Goal: Task Accomplishment & Management: Manage account settings

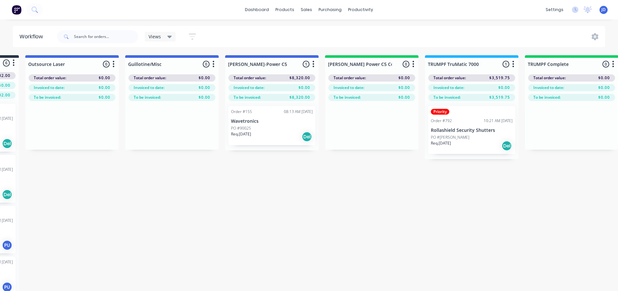
drag, startPoint x: 432, startPoint y: 253, endPoint x: 473, endPoint y: 243, distance: 41.5
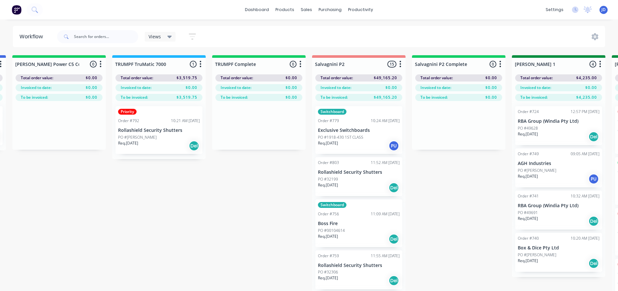
drag, startPoint x: 216, startPoint y: 175, endPoint x: 264, endPoint y: 170, distance: 48.3
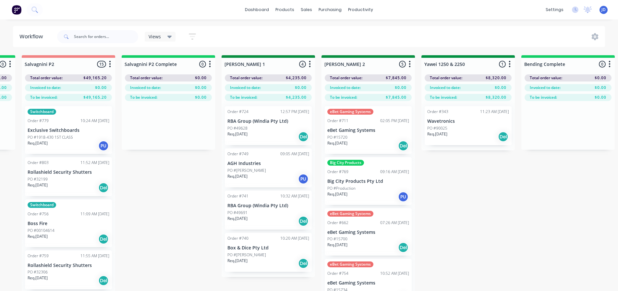
drag, startPoint x: 202, startPoint y: 197, endPoint x: 234, endPoint y: 194, distance: 31.3
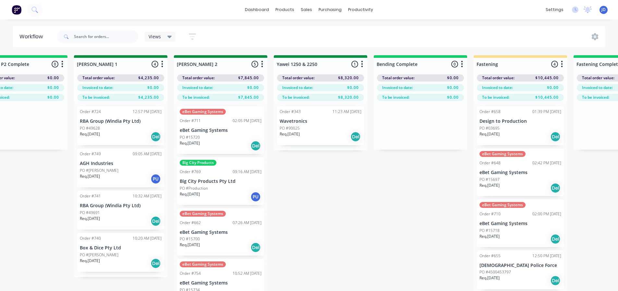
drag, startPoint x: 190, startPoint y: 193, endPoint x: 249, endPoint y: 188, distance: 59.3
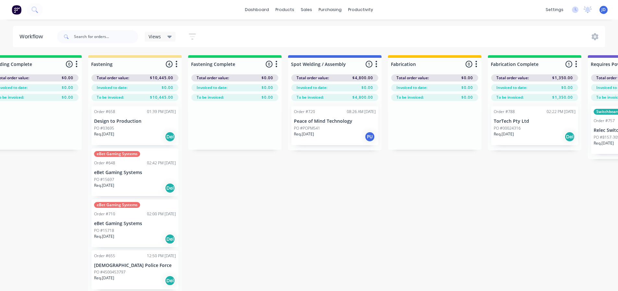
drag, startPoint x: 422, startPoint y: 216, endPoint x: 480, endPoint y: 212, distance: 58.2
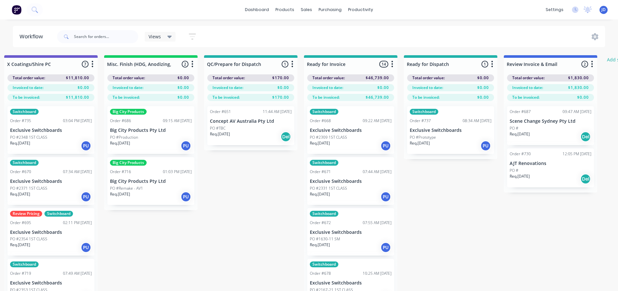
drag, startPoint x: 351, startPoint y: 203, endPoint x: 458, endPoint y: 192, distance: 107.6
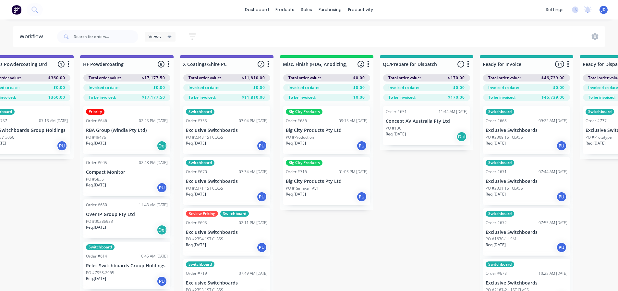
drag, startPoint x: 470, startPoint y: 210, endPoint x: 422, endPoint y: 205, distance: 48.6
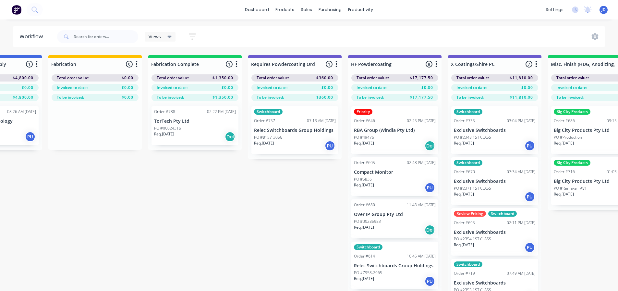
scroll to position [0, 1795]
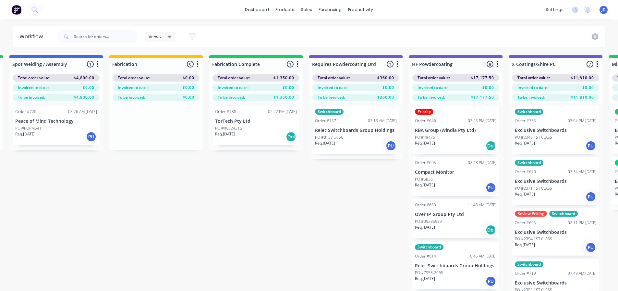
drag, startPoint x: 420, startPoint y: 226, endPoint x: 382, endPoint y: 212, distance: 40.1
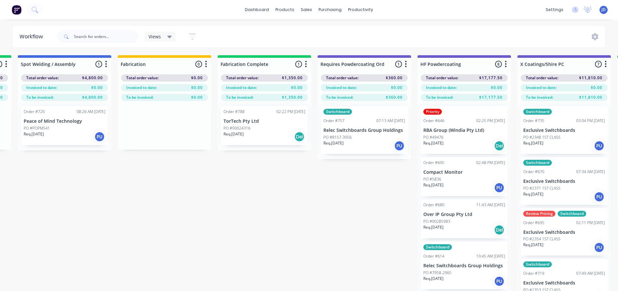
click at [280, 135] on div "Req. [DATE] Del" at bounding box center [265, 136] width 82 height 11
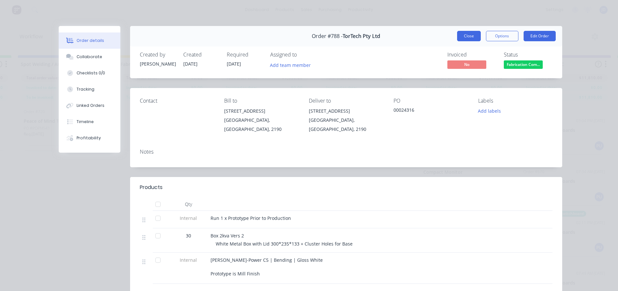
click at [459, 40] on button "Close" at bounding box center [469, 36] width 24 height 10
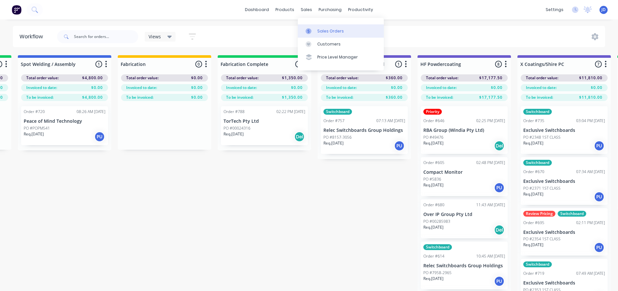
click at [309, 34] on link "Sales Orders" at bounding box center [341, 30] width 86 height 13
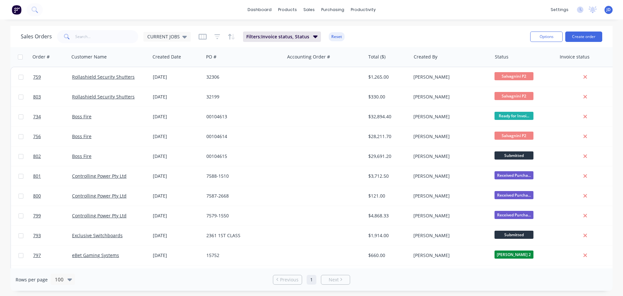
click at [80, 43] on div "Sales Orders CURRENT JOBS Filters: Invoice status, Status Reset" at bounding box center [273, 37] width 504 height 16
click at [83, 39] on input "text" at bounding box center [106, 36] width 63 height 13
type input "rolla"
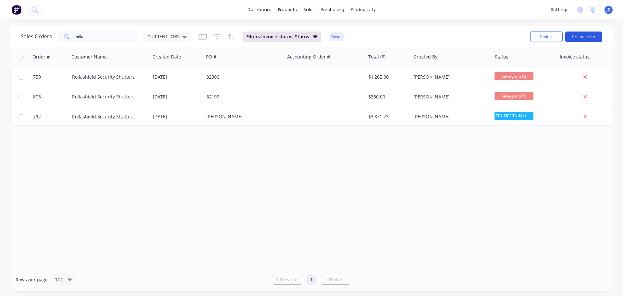
click at [579, 36] on button "Create order" at bounding box center [583, 36] width 37 height 10
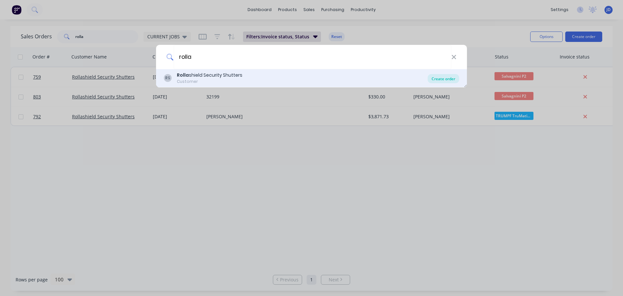
type input "rolla"
click at [432, 76] on div "Create order" at bounding box center [443, 78] width 31 height 9
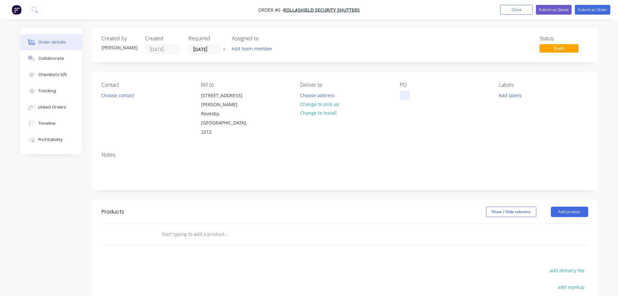
click at [406, 94] on div at bounding box center [405, 95] width 10 height 9
drag, startPoint x: 172, startPoint y: 218, endPoint x: 527, endPoint y: 210, distance: 355.0
click at [172, 227] on input "text" at bounding box center [226, 233] width 130 height 13
drag, startPoint x: 563, startPoint y: 193, endPoint x: 554, endPoint y: 194, distance: 9.4
click at [564, 206] on button "Add product" at bounding box center [569, 211] width 37 height 10
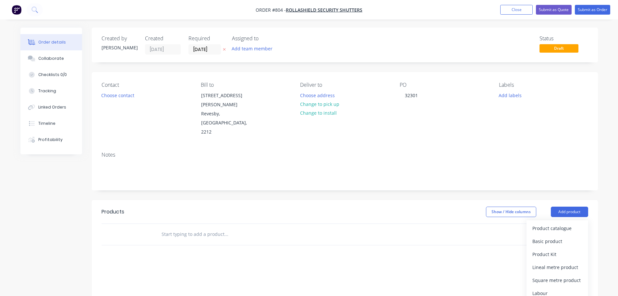
click at [194, 227] on input "text" at bounding box center [226, 233] width 130 height 13
drag, startPoint x: 576, startPoint y: 190, endPoint x: 576, endPoint y: 201, distance: 10.7
click at [576, 206] on button "Add product" at bounding box center [569, 211] width 37 height 10
click at [563, 236] on div "Basic product" at bounding box center [557, 240] width 50 height 9
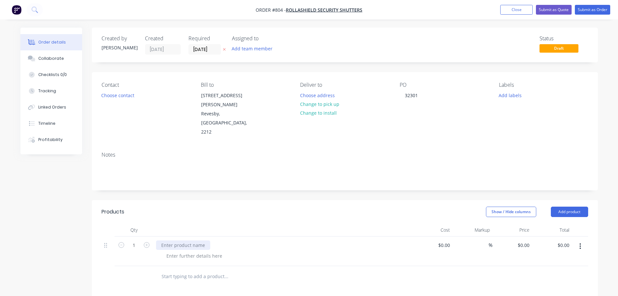
click at [181, 240] on div at bounding box center [183, 244] width 54 height 9
paste div
click at [570, 206] on button "Add product" at bounding box center [569, 211] width 37 height 10
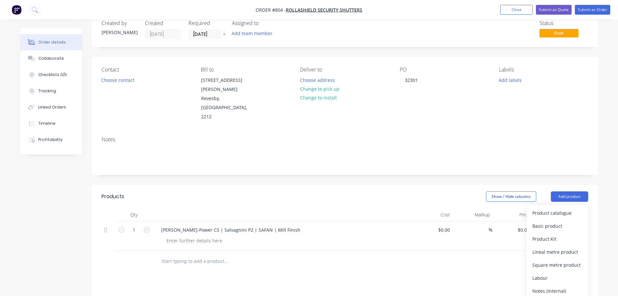
scroll to position [65, 0]
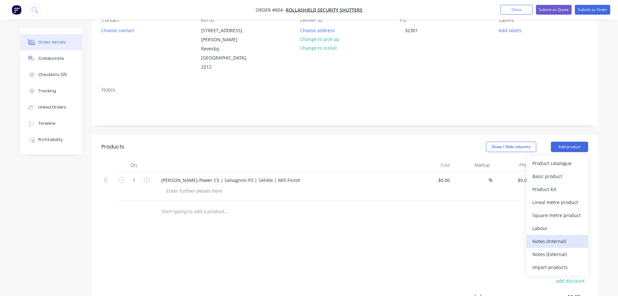
click at [566, 236] on div "Notes (Internal)" at bounding box center [557, 240] width 50 height 9
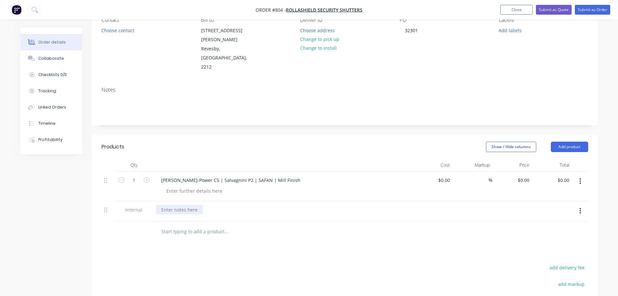
click at [181, 205] on div at bounding box center [179, 209] width 47 height 9
paste div
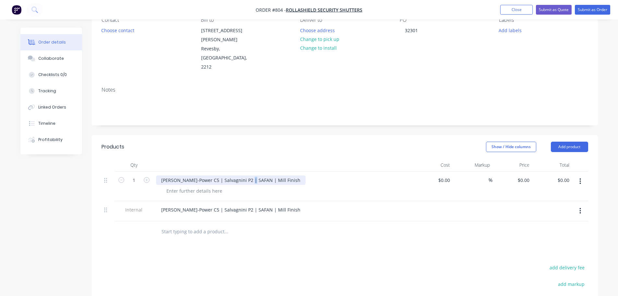
click at [248, 175] on div "[PERSON_NAME]-Power C5 | Salvagnini P2 | SAFAN | Mill Finish" at bounding box center [231, 179] width 150 height 9
drag, startPoint x: 270, startPoint y: 163, endPoint x: 154, endPoint y: 159, distance: 115.2
click at [155, 171] on div "[PERSON_NAME]-Power C5 | Salvagnini P2 | SAFAN | Mill Finish" at bounding box center [283, 186] width 260 height 30
click at [194, 171] on div at bounding box center [283, 186] width 260 height 30
click at [193, 175] on div at bounding box center [183, 179] width 54 height 9
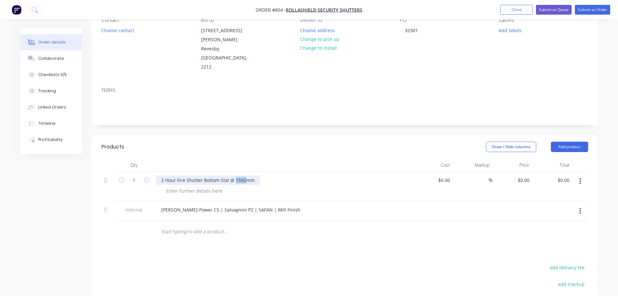
drag, startPoint x: 235, startPoint y: 162, endPoint x: 245, endPoint y: 163, distance: 10.7
click at [245, 175] on div "2 Hour Fire Shutter Bottom Slat @ 1592mm" at bounding box center [208, 179] width 104 height 9
drag, startPoint x: 530, startPoint y: 160, endPoint x: 525, endPoint y: 160, distance: 4.6
click at [530, 175] on input "0" at bounding box center [528, 179] width 7 height 9
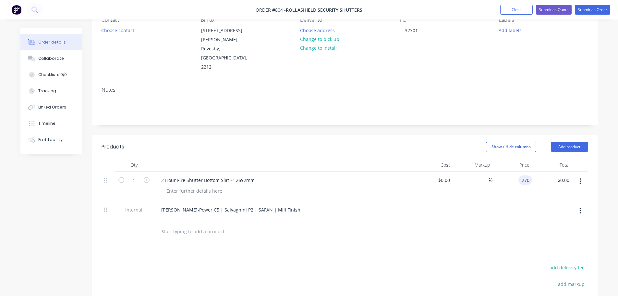
type input "$270.00"
click at [503, 221] on div at bounding box center [345, 231] width 487 height 21
click at [587, 10] on button "Submit as Order" at bounding box center [592, 10] width 35 height 10
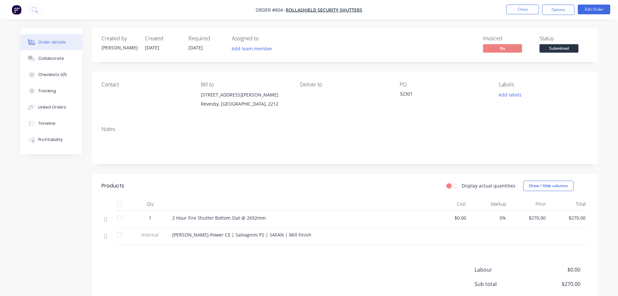
click at [561, 55] on div "Created by [PERSON_NAME] Created [DATE] Required [DATE] Assigned to Add team me…" at bounding box center [345, 45] width 506 height 34
click at [559, 49] on span "Submitted" at bounding box center [559, 48] width 39 height 8
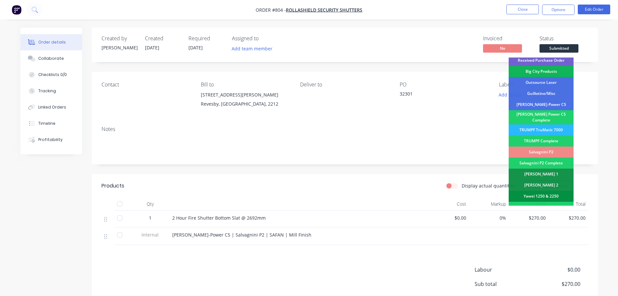
scroll to position [97, 0]
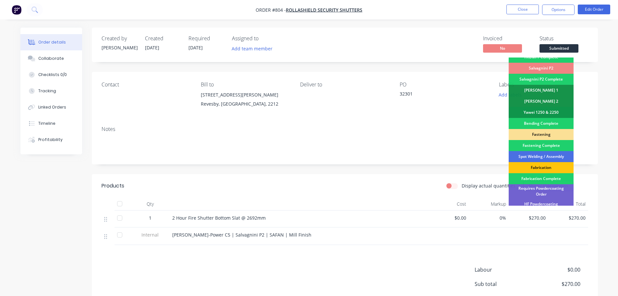
click at [552, 63] on div "Salvagnini P2" at bounding box center [541, 68] width 65 height 11
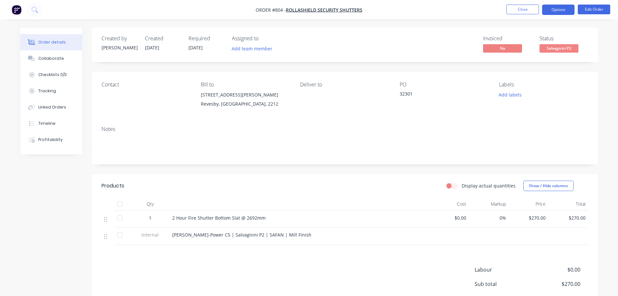
click at [546, 10] on button "Options" at bounding box center [558, 10] width 32 height 10
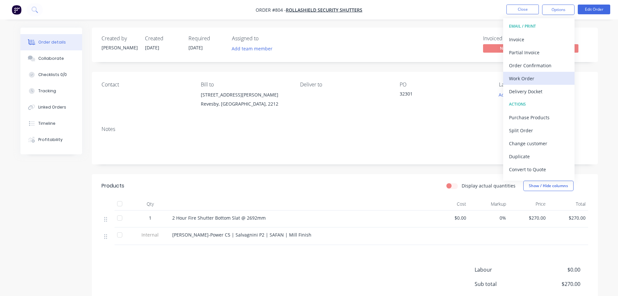
click at [539, 77] on div "Work Order" at bounding box center [539, 78] width 60 height 9
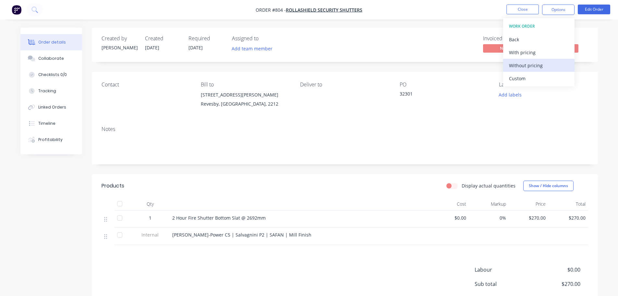
click at [542, 59] on button "Without pricing" at bounding box center [538, 65] width 71 height 13
click at [411, 126] on div "Notes" at bounding box center [345, 129] width 487 height 6
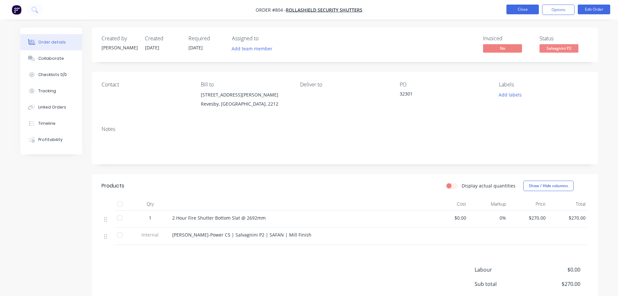
click at [523, 11] on button "Close" at bounding box center [522, 10] width 32 height 10
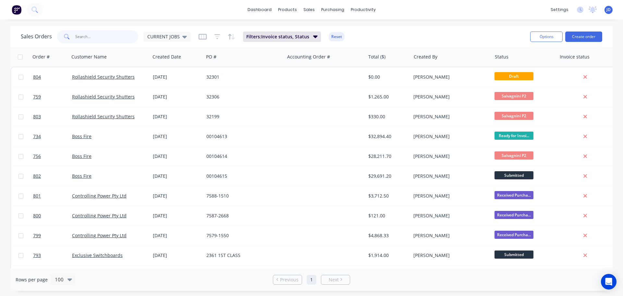
click at [96, 34] on input "text" at bounding box center [106, 36] width 63 height 13
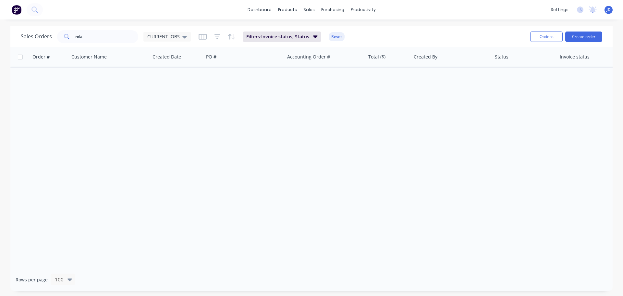
click at [291, 99] on div "Order # Customer Name Created Date PO # Accounting Order # Total ($) Created By…" at bounding box center [311, 157] width 602 height 221
click at [89, 36] on input "rola" at bounding box center [106, 36] width 63 height 13
type input "rolla"
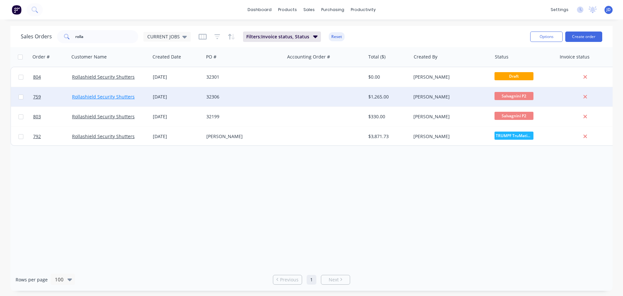
click at [122, 97] on link "Rollashield Security Shutters" at bounding box center [103, 96] width 63 height 6
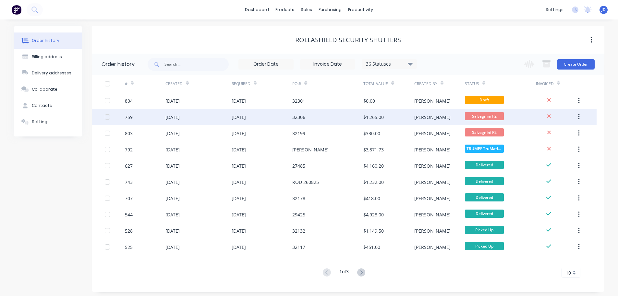
click at [348, 117] on div "32306" at bounding box center [327, 117] width 71 height 16
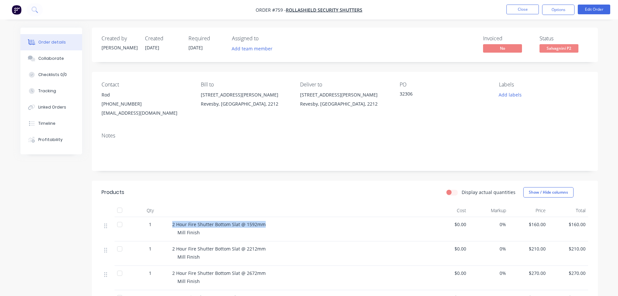
drag, startPoint x: 264, startPoint y: 223, endPoint x: 172, endPoint y: 218, distance: 92.9
click at [172, 220] on div "2 Hour Fire Shutter Bottom Slat @ 1592mm Mill Finish" at bounding box center [300, 229] width 260 height 24
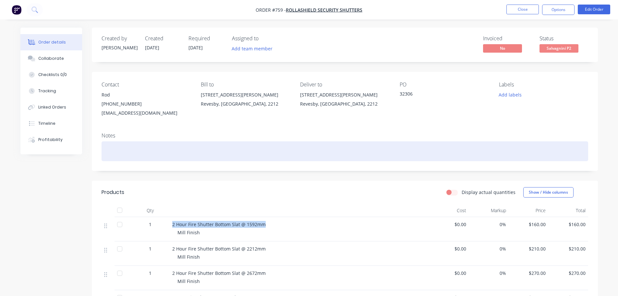
copy span "2 Hour Fire Shutter Bottom Slat @ 1592mm"
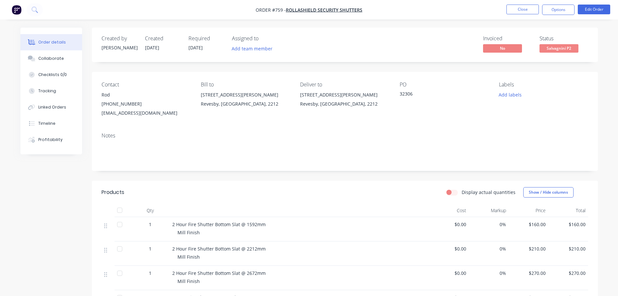
click at [320, 246] on div "2 Hour Fire Shutter Bottom Slat @ 2212mm" at bounding box center [299, 248] width 254 height 7
click at [553, 47] on span "Salvagnini P2" at bounding box center [559, 48] width 39 height 8
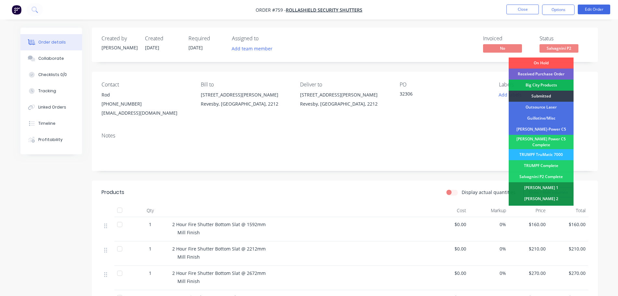
drag, startPoint x: 547, startPoint y: 152, endPoint x: 541, endPoint y: 140, distance: 13.1
click at [547, 152] on div "TRUMPF TruMatic 7000" at bounding box center [541, 154] width 65 height 11
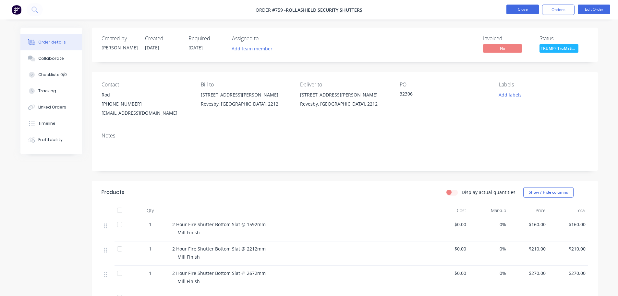
click at [516, 9] on button "Close" at bounding box center [522, 10] width 32 height 10
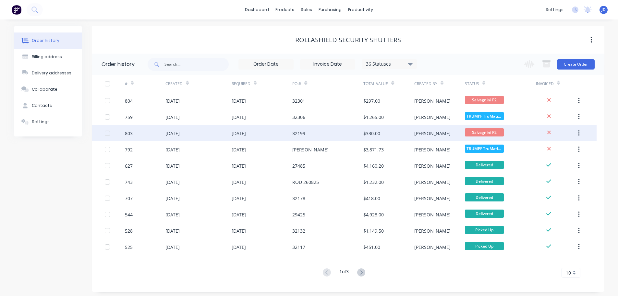
click at [335, 137] on div "32199" at bounding box center [327, 133] width 71 height 16
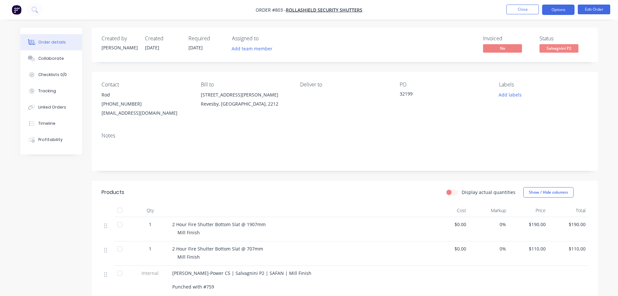
click at [562, 11] on button "Options" at bounding box center [558, 10] width 32 height 10
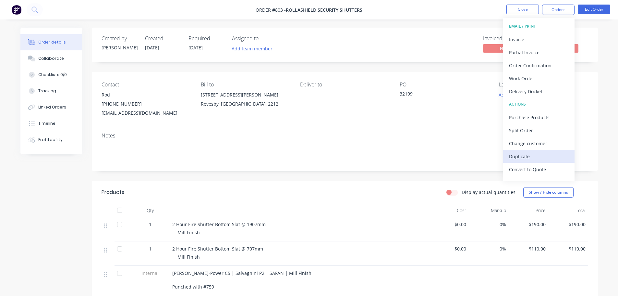
click at [530, 156] on div "Duplicate" at bounding box center [539, 156] width 60 height 9
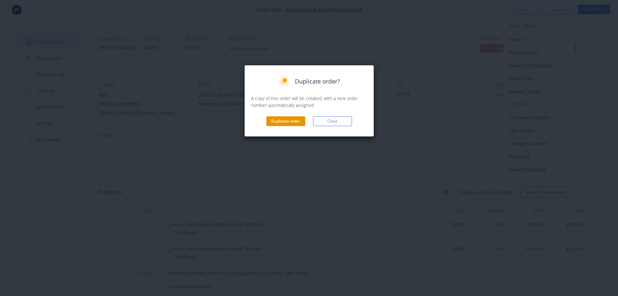
click at [285, 118] on button "Duplicate order" at bounding box center [285, 121] width 39 height 10
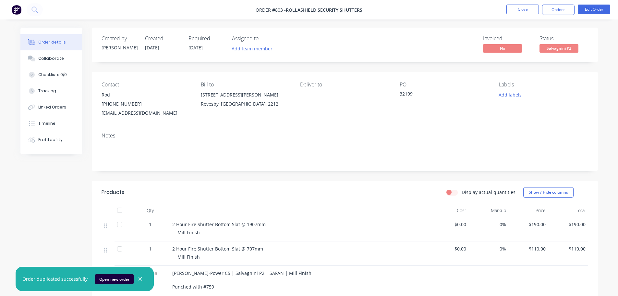
click at [105, 274] on button "Open new order" at bounding box center [114, 279] width 39 height 10
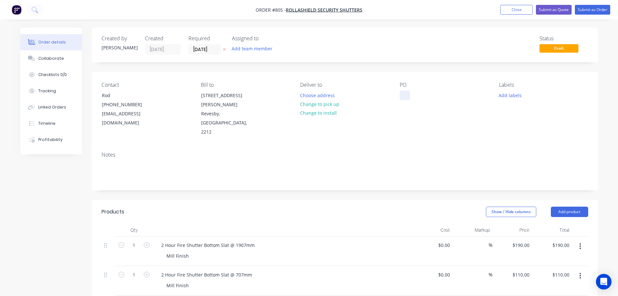
drag, startPoint x: 398, startPoint y: 97, endPoint x: 402, endPoint y: 91, distance: 6.9
click at [399, 93] on div "Contact Rod [PHONE_NUMBER] [EMAIL_ADDRESS][DOMAIN_NAME] [PERSON_NAME] to [STREE…" at bounding box center [345, 109] width 506 height 74
click at [404, 94] on div at bounding box center [405, 95] width 10 height 9
click at [265, 167] on div "Notes" at bounding box center [345, 167] width 506 height 43
click at [595, 10] on button "Submit as Order" at bounding box center [592, 10] width 35 height 10
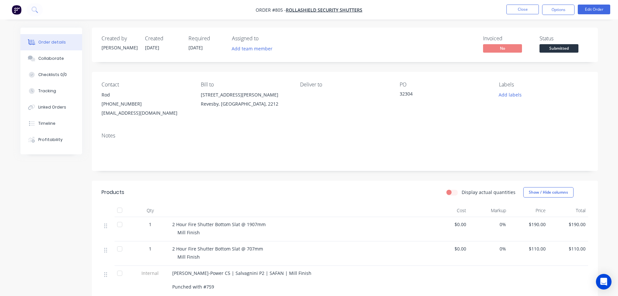
click at [542, 47] on span "Submitted" at bounding box center [559, 48] width 39 height 8
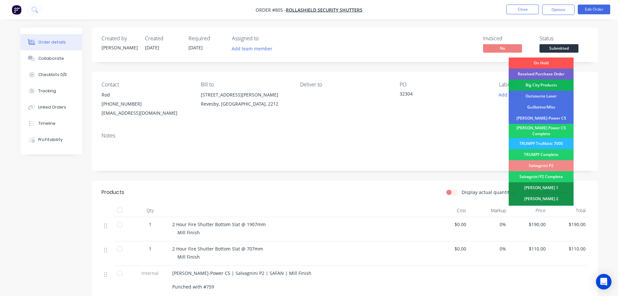
drag, startPoint x: 554, startPoint y: 140, endPoint x: 552, endPoint y: 127, distance: 12.9
click at [554, 140] on div "TRUMPF TruMatic 7000" at bounding box center [541, 143] width 65 height 11
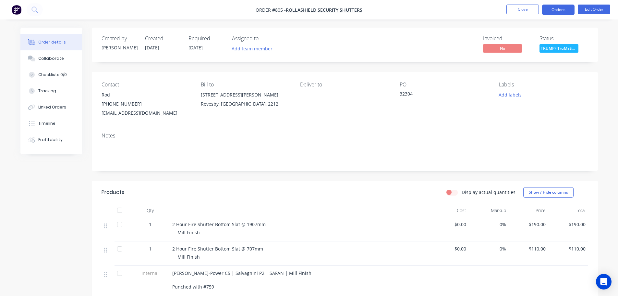
click at [556, 10] on button "Options" at bounding box center [558, 10] width 32 height 10
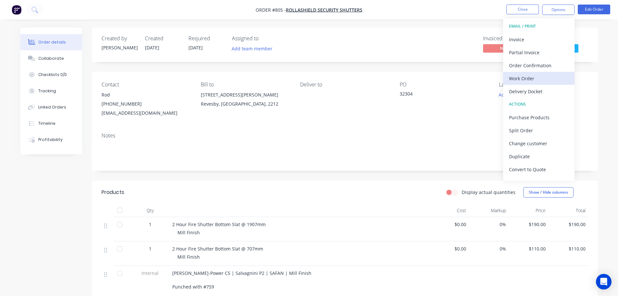
click at [546, 77] on div "Work Order" at bounding box center [539, 78] width 60 height 9
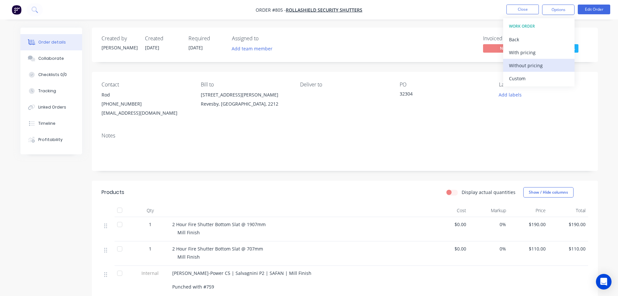
click at [547, 62] on div "Without pricing" at bounding box center [539, 65] width 60 height 9
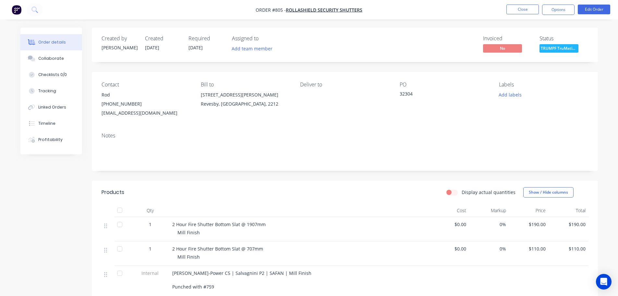
drag, startPoint x: 451, startPoint y: 60, endPoint x: 479, endPoint y: 47, distance: 30.9
click at [454, 58] on div "Created by John Created 10/09/25 Required 10/09/25 Assigned to Add team member …" at bounding box center [345, 45] width 506 height 34
click at [514, 14] on button "Close" at bounding box center [522, 10] width 32 height 10
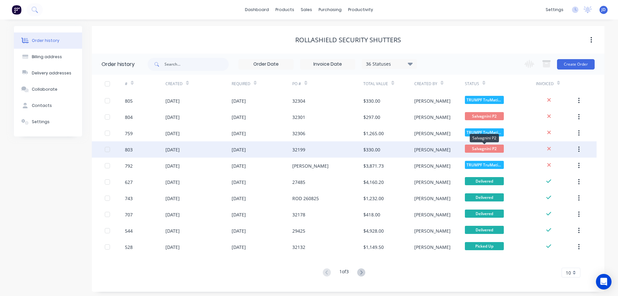
click at [487, 148] on span "Salvagnini P2" at bounding box center [484, 148] width 39 height 8
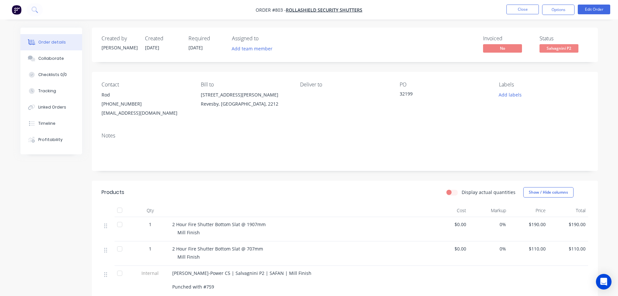
drag, startPoint x: 507, startPoint y: 91, endPoint x: 562, endPoint y: 48, distance: 70.4
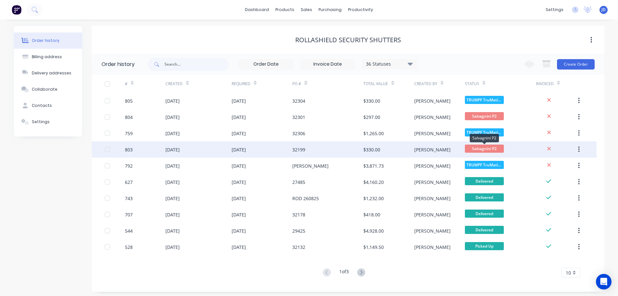
click at [487, 146] on span "Salvagnini P2" at bounding box center [484, 148] width 39 height 8
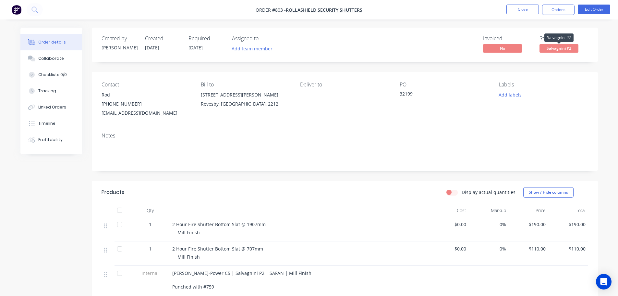
click at [558, 48] on span "Salvagnini P2" at bounding box center [559, 48] width 39 height 8
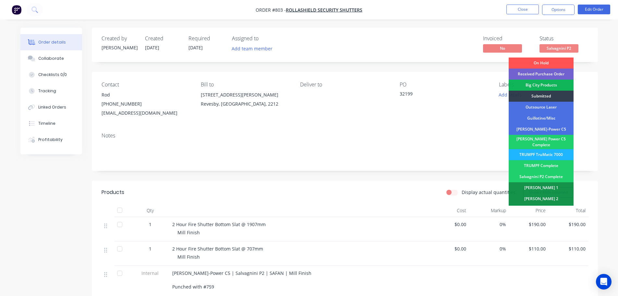
click at [554, 152] on div "TRUMPF TruMatic 7000" at bounding box center [541, 154] width 65 height 11
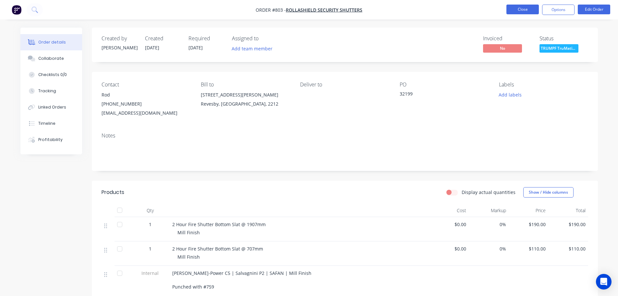
click at [516, 5] on button "Close" at bounding box center [522, 10] width 32 height 10
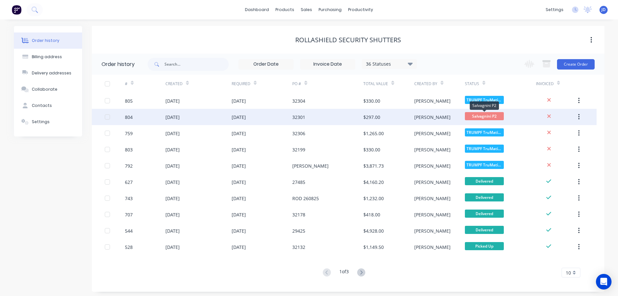
click at [493, 115] on span "Salvagnini P2" at bounding box center [484, 116] width 39 height 8
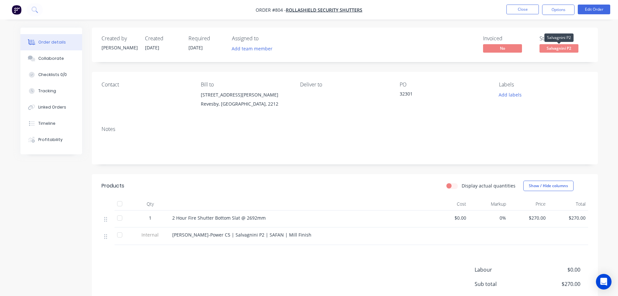
click at [554, 51] on span "Salvagnini P2" at bounding box center [559, 48] width 39 height 8
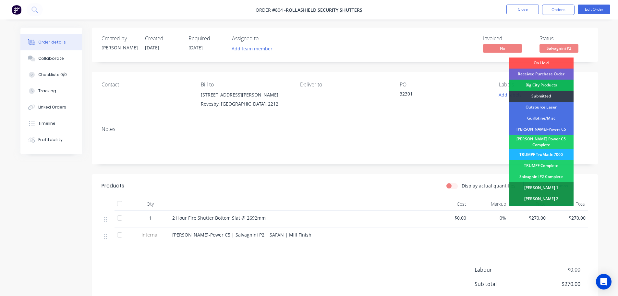
click at [541, 153] on div "TRUMPF TruMatic 7000" at bounding box center [541, 154] width 65 height 11
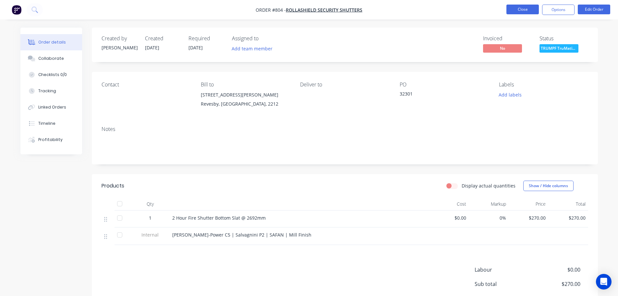
click at [519, 8] on button "Close" at bounding box center [522, 10] width 32 height 10
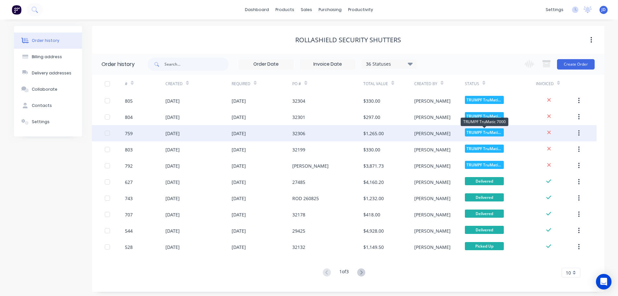
click at [492, 134] on span "TRUMPF TruMatic..." at bounding box center [484, 132] width 39 height 8
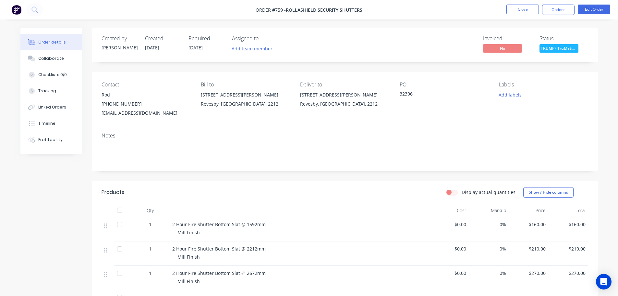
click at [557, 48] on span "TRUMPF TruMatic..." at bounding box center [559, 48] width 39 height 8
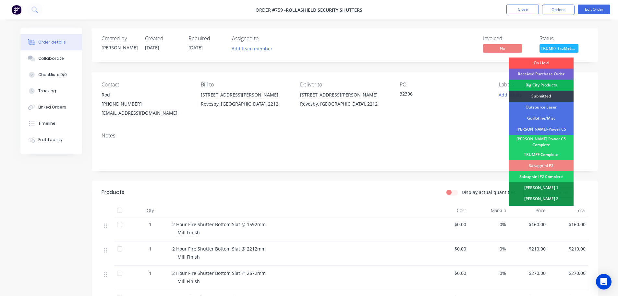
click at [542, 160] on div "Salvagnini P2" at bounding box center [541, 165] width 65 height 11
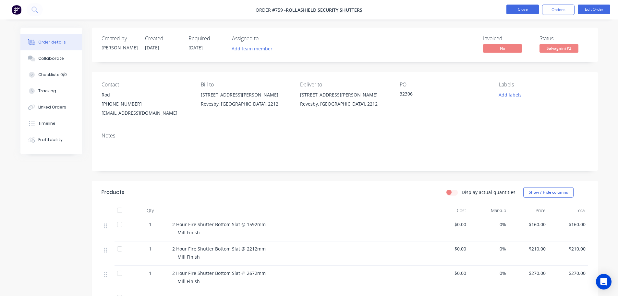
click at [526, 5] on button "Close" at bounding box center [522, 10] width 32 height 10
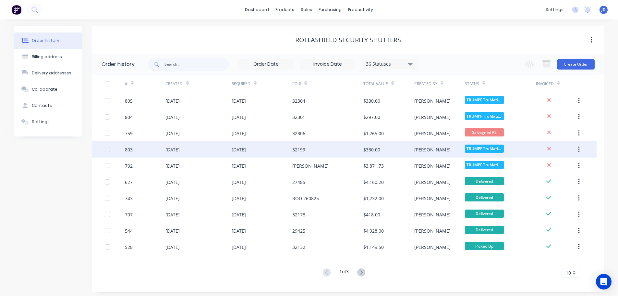
click at [456, 152] on div "[PERSON_NAME]" at bounding box center [439, 149] width 51 height 16
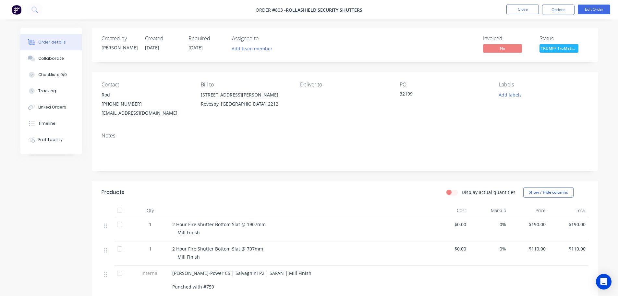
click at [558, 53] on button "TRUMPF TruMatic..." at bounding box center [559, 49] width 39 height 10
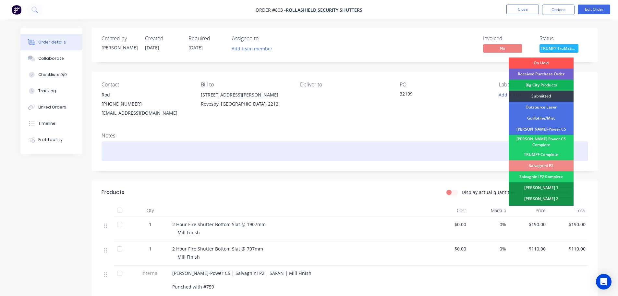
click at [544, 163] on div "Salvagnini P2" at bounding box center [541, 165] width 65 height 11
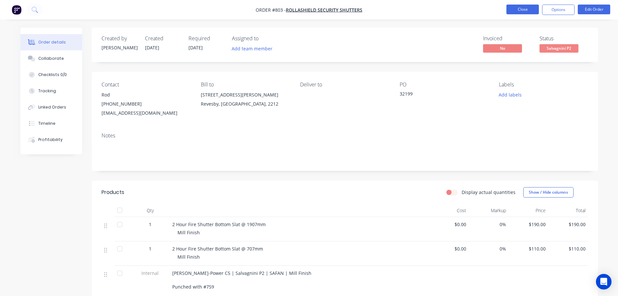
click at [518, 11] on button "Close" at bounding box center [522, 10] width 32 height 10
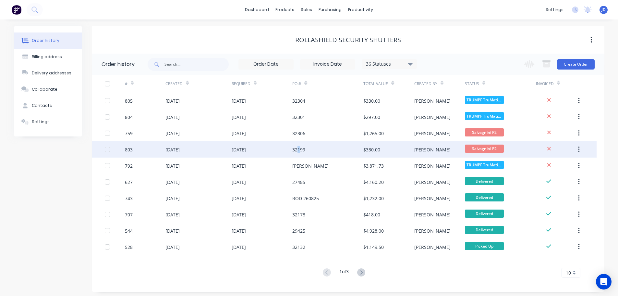
click at [297, 141] on div "32199" at bounding box center [327, 149] width 71 height 16
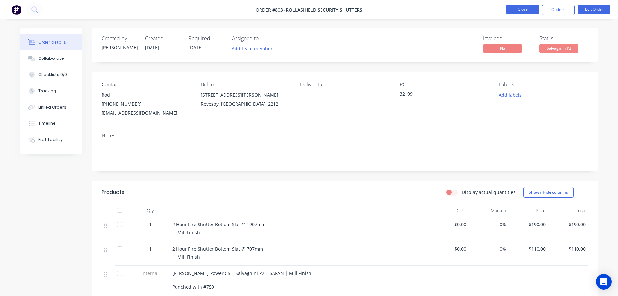
click at [523, 14] on button "Close" at bounding box center [522, 10] width 32 height 10
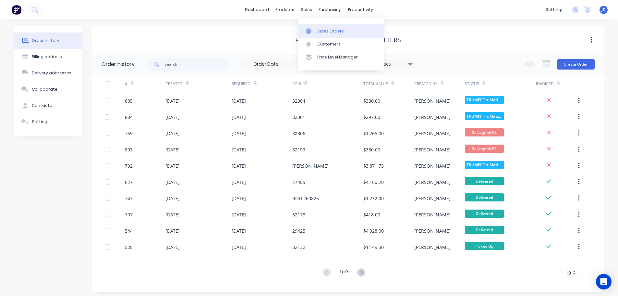
click at [317, 32] on div "Sales Orders" at bounding box center [330, 31] width 27 height 6
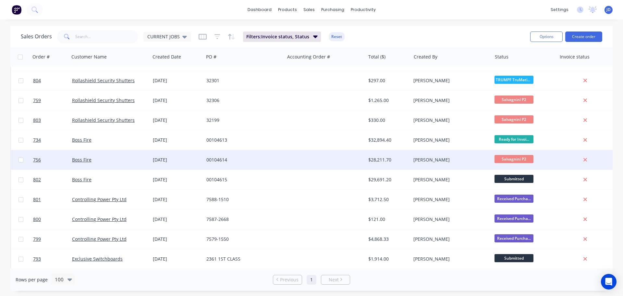
scroll to position [32, 0]
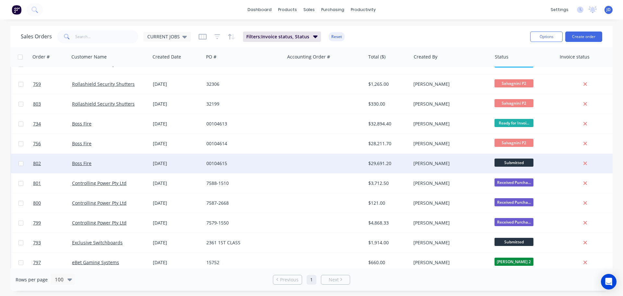
click at [411, 166] on div "[PERSON_NAME]" at bounding box center [451, 162] width 81 height 19
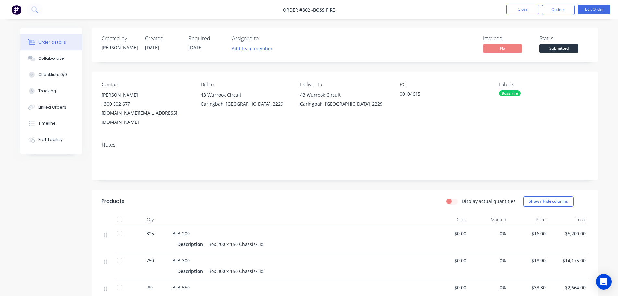
click at [549, 45] on body "Order #802 - Boss Fire Close Options Edit Order Order details Collaborate Check…" at bounding box center [309, 233] width 618 height 467
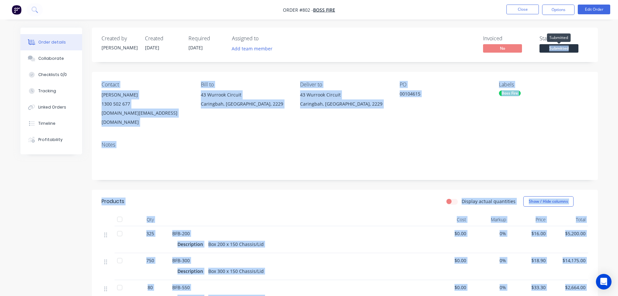
click at [551, 48] on span "Submitted" at bounding box center [559, 48] width 39 height 8
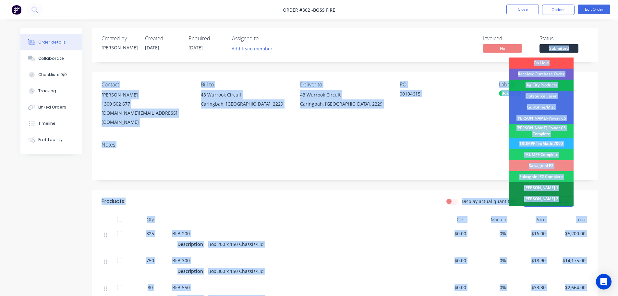
click at [556, 119] on div "[PERSON_NAME]-Power C5" at bounding box center [541, 118] width 65 height 11
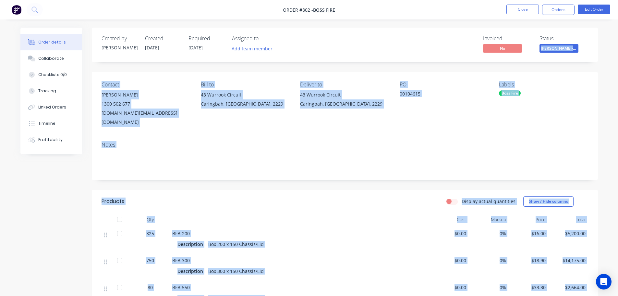
click at [484, 121] on div "Contact Lara Sale 1300 502 677 lara.sale@bossfire.com.au Bill to 43 Wurrook Cir…" at bounding box center [345, 104] width 506 height 65
click at [520, 9] on button "Close" at bounding box center [522, 10] width 32 height 10
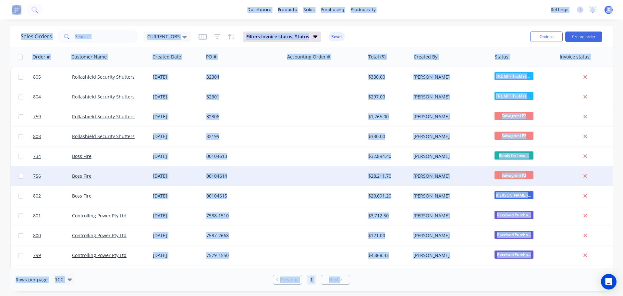
click at [305, 180] on div at bounding box center [325, 175] width 81 height 19
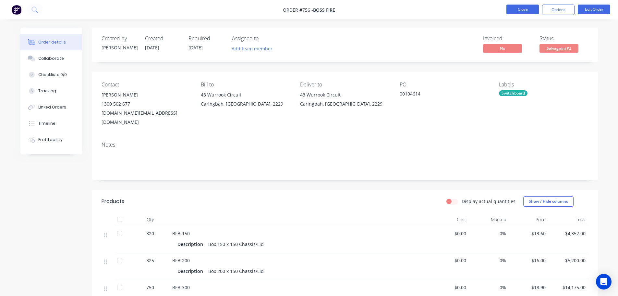
click at [516, 12] on button "Close" at bounding box center [522, 10] width 32 height 10
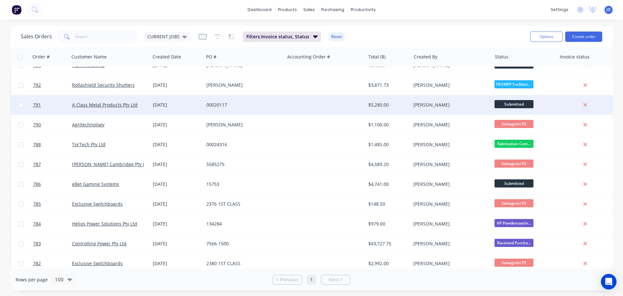
scroll to position [292, 0]
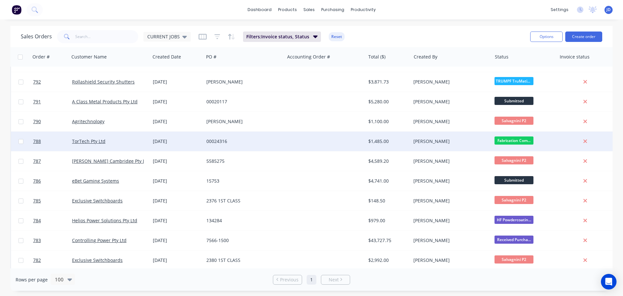
click at [522, 139] on span "Fabrication Com..." at bounding box center [513, 140] width 39 height 8
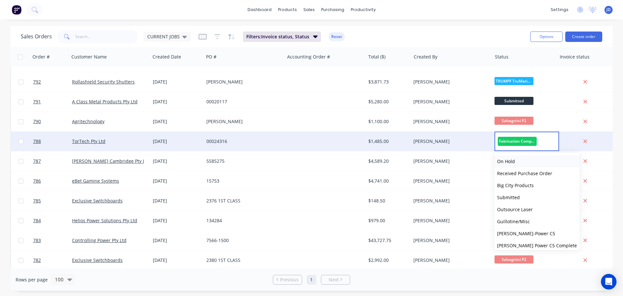
click at [516, 160] on button "On Hold" at bounding box center [536, 161] width 85 height 12
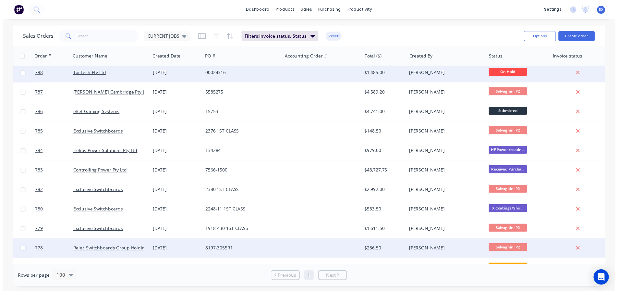
scroll to position [389, 0]
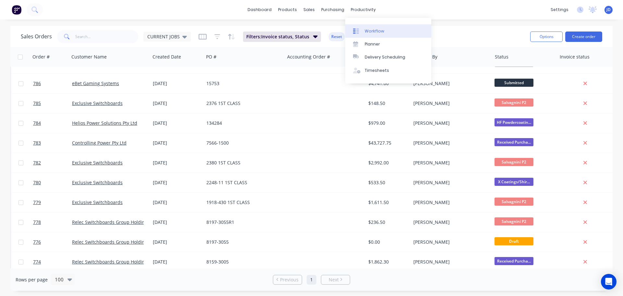
click at [365, 36] on link "Workflow" at bounding box center [388, 30] width 86 height 13
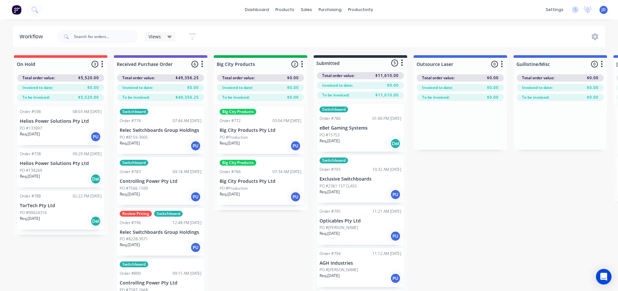
drag, startPoint x: 261, startPoint y: 253, endPoint x: 259, endPoint y: 247, distance: 6.6
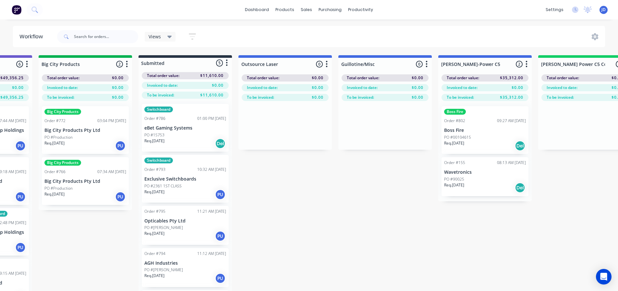
drag, startPoint x: 450, startPoint y: 186, endPoint x: 495, endPoint y: 163, distance: 50.9
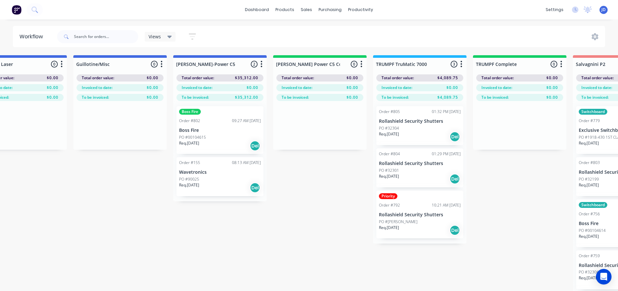
drag, startPoint x: 456, startPoint y: 221, endPoint x: 492, endPoint y: 203, distance: 39.8
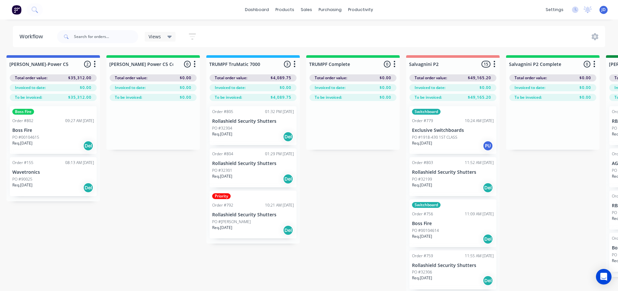
scroll to position [0, 692]
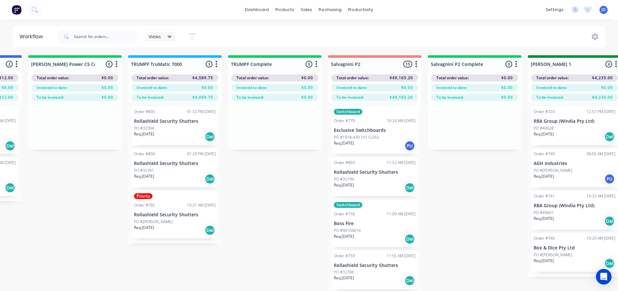
drag, startPoint x: 193, startPoint y: 248, endPoint x: 210, endPoint y: 239, distance: 19.2
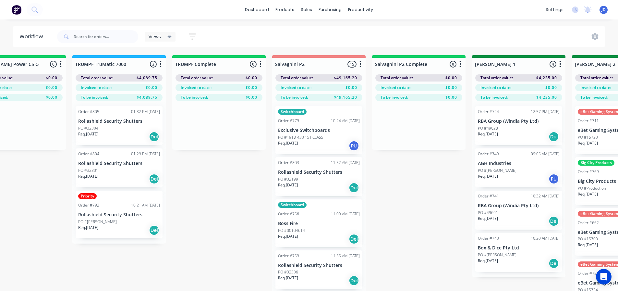
scroll to position [0, 749]
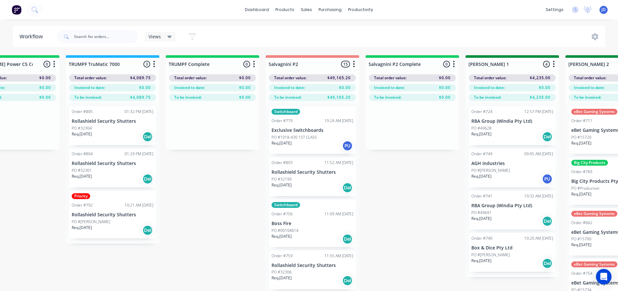
drag, startPoint x: 196, startPoint y: 245, endPoint x: 206, endPoint y: 237, distance: 13.2
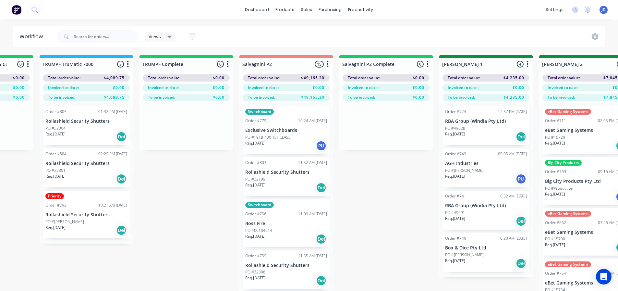
scroll to position [0, 798]
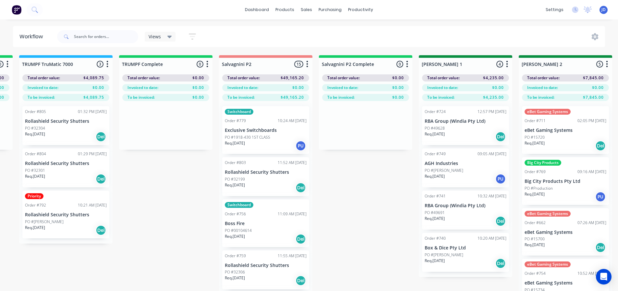
drag, startPoint x: 189, startPoint y: 176, endPoint x: 215, endPoint y: 174, distance: 26.0
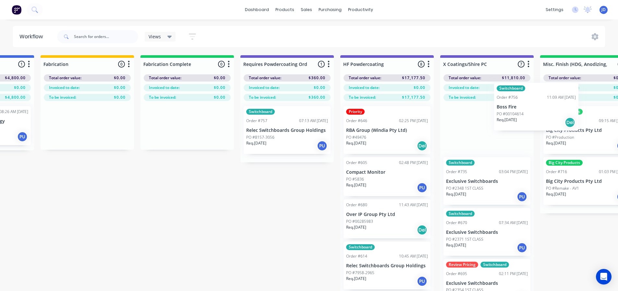
scroll to position [0, 1876]
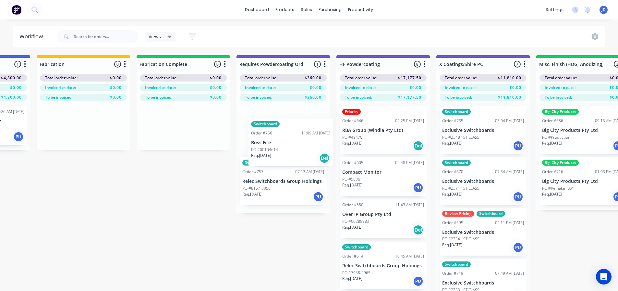
drag, startPoint x: 260, startPoint y: 134, endPoint x: 289, endPoint y: 139, distance: 29.4
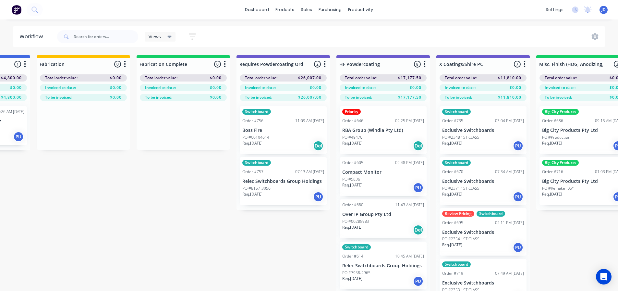
click at [264, 135] on p "PO #00104614" at bounding box center [255, 137] width 27 height 6
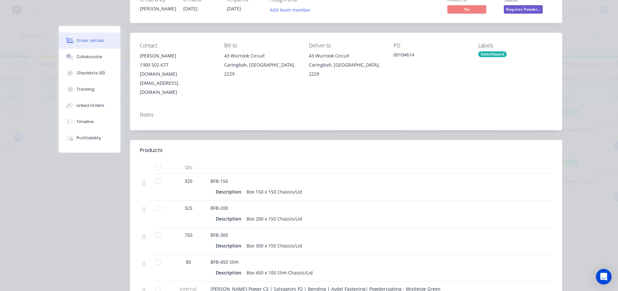
scroll to position [0, 0]
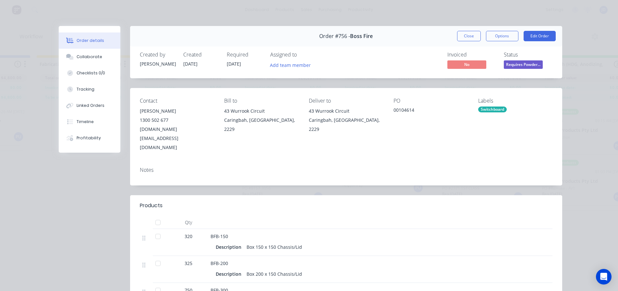
click at [473, 30] on div "Order #756 - Boss Fire Close Options Edit Order" at bounding box center [346, 36] width 432 height 20
click at [471, 33] on button "Close" at bounding box center [469, 36] width 24 height 10
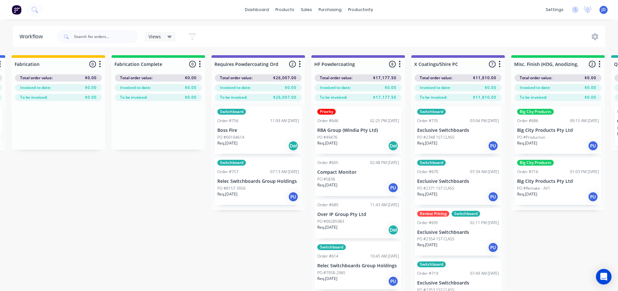
scroll to position [0, 1973]
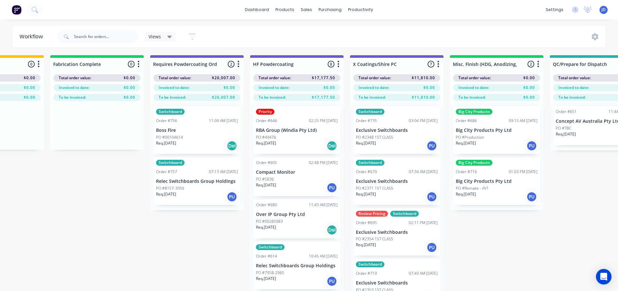
drag, startPoint x: 271, startPoint y: 241, endPoint x: 312, endPoint y: 219, distance: 46.6
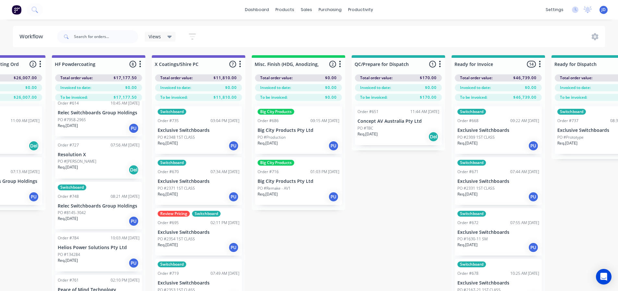
scroll to position [0, 2191]
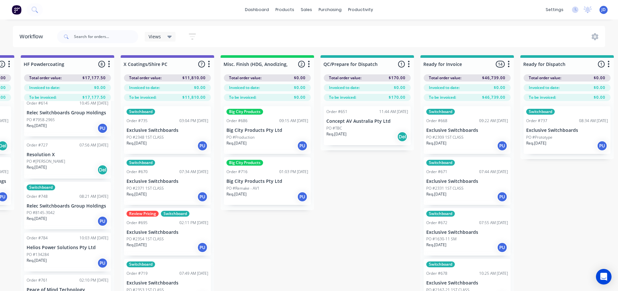
drag, startPoint x: 512, startPoint y: 252, endPoint x: 536, endPoint y: 217, distance: 41.9
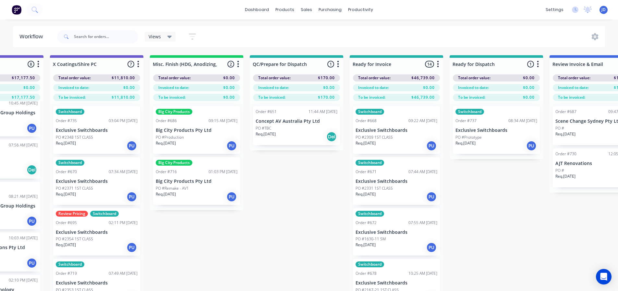
drag, startPoint x: 547, startPoint y: 193, endPoint x: 559, endPoint y: 169, distance: 26.7
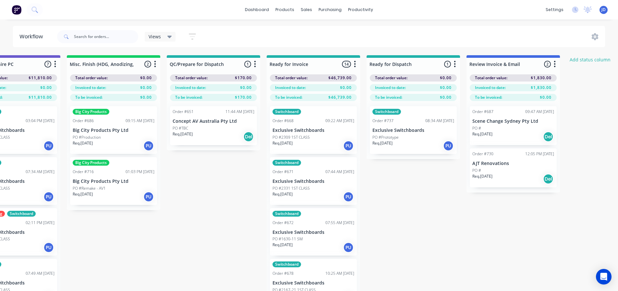
scroll to position [0, 2387]
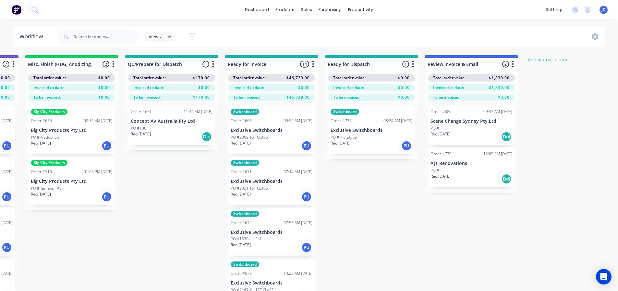
drag, startPoint x: 472, startPoint y: 190, endPoint x: 530, endPoint y: 183, distance: 58.5
click at [161, 125] on div "PO #TBC" at bounding box center [172, 128] width 82 height 6
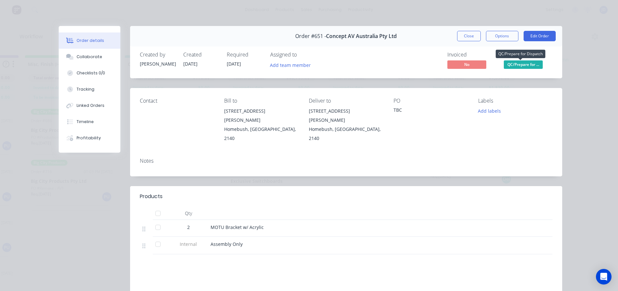
click at [525, 62] on span "QC/Prepare for ..." at bounding box center [523, 64] width 39 height 8
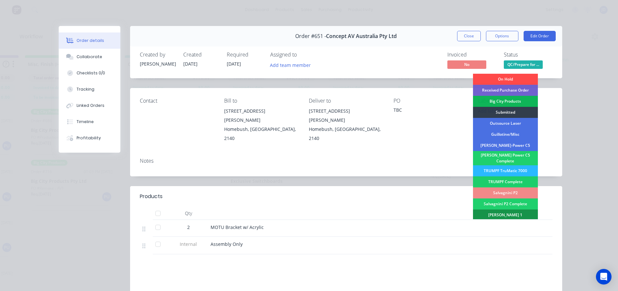
click at [520, 75] on div "On Hold" at bounding box center [505, 79] width 65 height 11
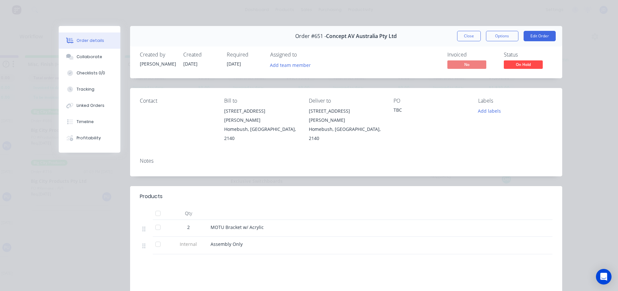
click at [459, 37] on button "Close" at bounding box center [469, 36] width 24 height 10
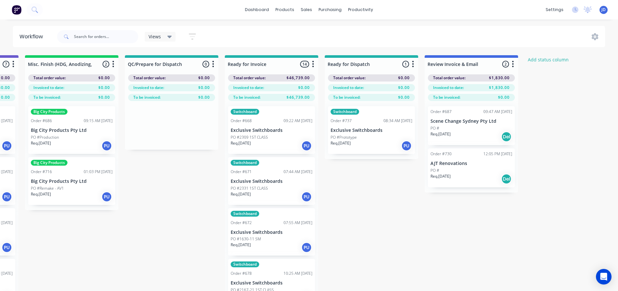
drag, startPoint x: 392, startPoint y: 199, endPoint x: 388, endPoint y: 194, distance: 6.0
